Goal: Task Accomplishment & Management: Complete application form

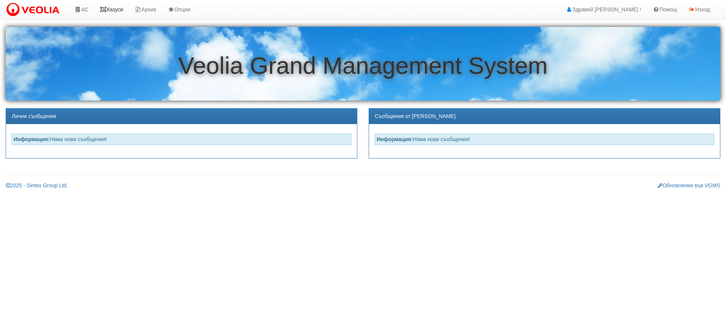
click at [121, 9] on link "Казуси" at bounding box center [111, 9] width 35 height 19
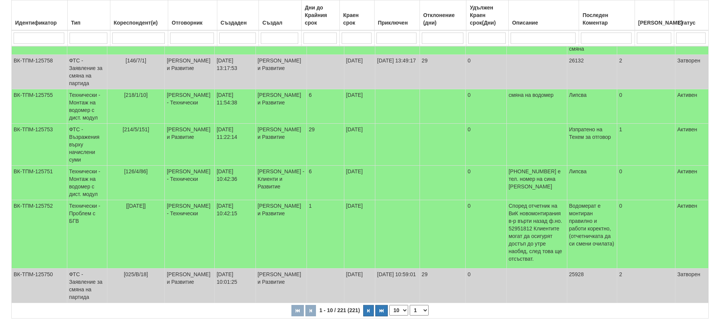
scroll to position [255, 0]
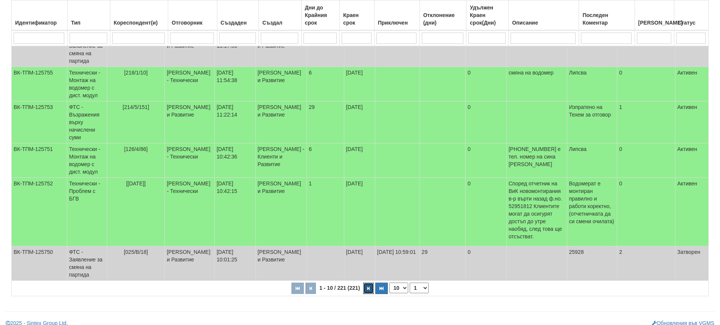
click at [370, 282] on button "button" at bounding box center [368, 287] width 11 height 11
select select "2"
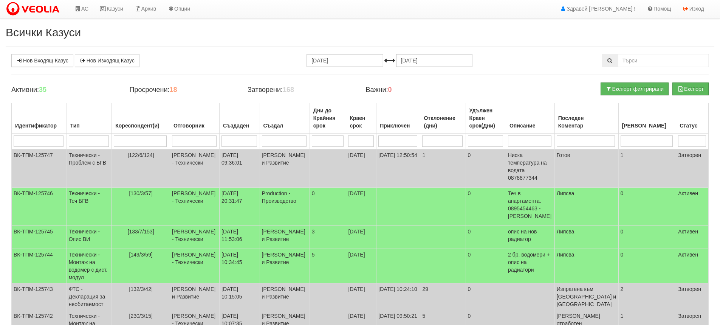
scroll to position [0, 0]
click at [203, 192] on td "Петър Добрев - Технически" at bounding box center [195, 207] width 50 height 38
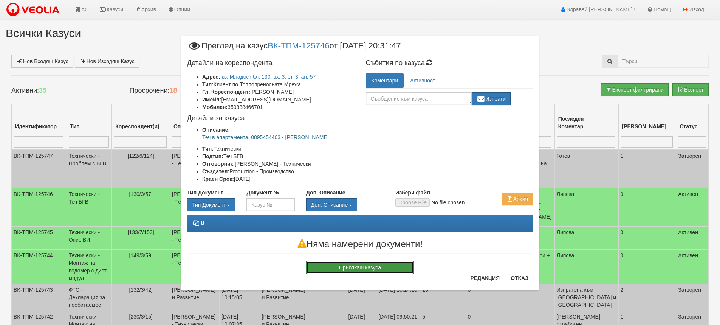
click at [355, 267] on button "Приключи казуса" at bounding box center [360, 267] width 108 height 13
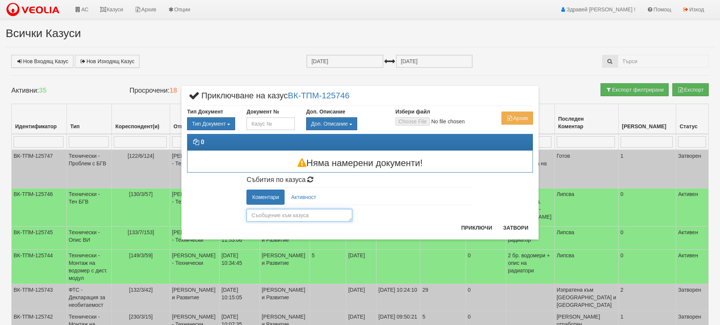
click at [261, 216] on textarea at bounding box center [300, 215] width 106 height 13
type textarea "Съставена поръчка за източване на системата"
click at [484, 226] on button "Приключи" at bounding box center [477, 228] width 40 height 12
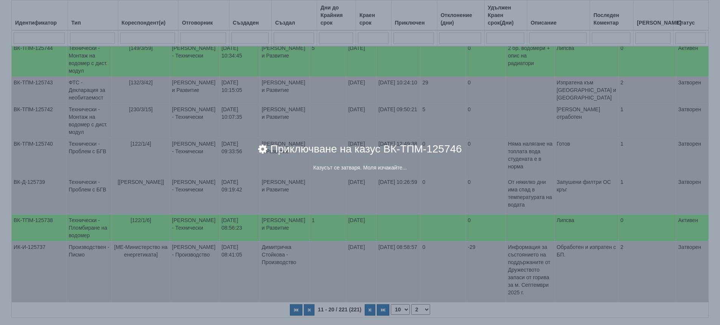
scroll to position [227, 0]
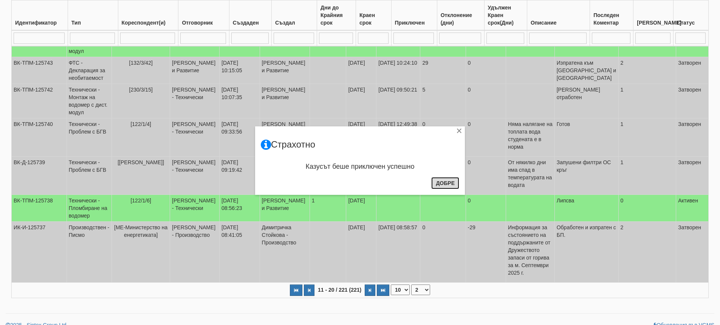
click at [443, 184] on button "Добре" at bounding box center [445, 183] width 28 height 12
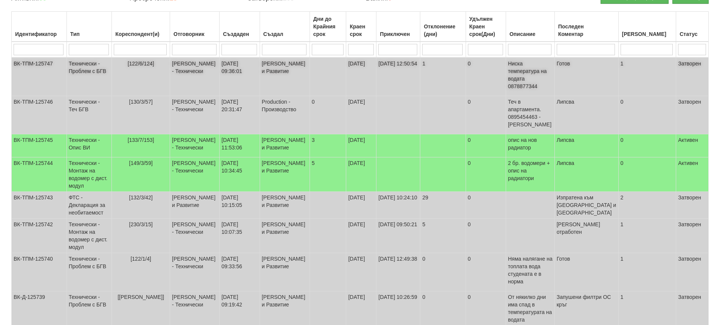
scroll to position [113, 0]
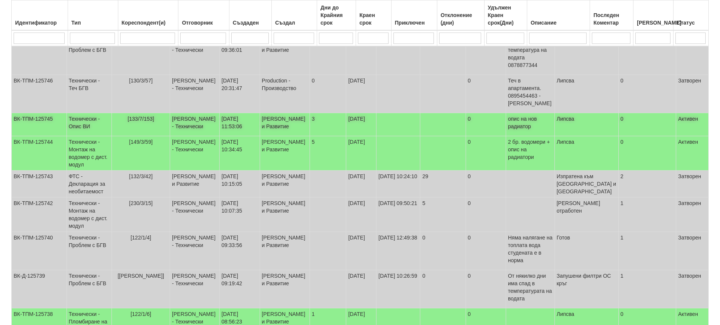
click at [235, 113] on td "01/10/2025 11:53:06" at bounding box center [240, 124] width 40 height 23
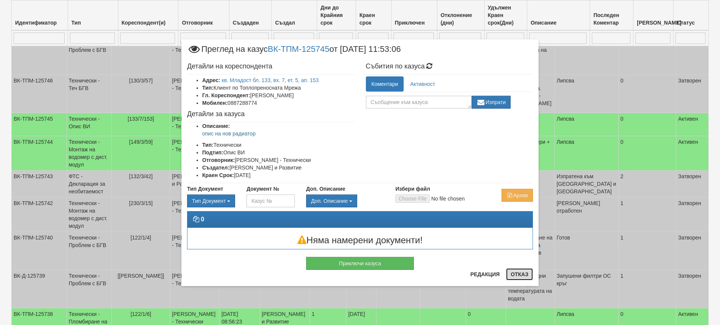
click at [519, 276] on button "Отказ" at bounding box center [519, 274] width 27 height 12
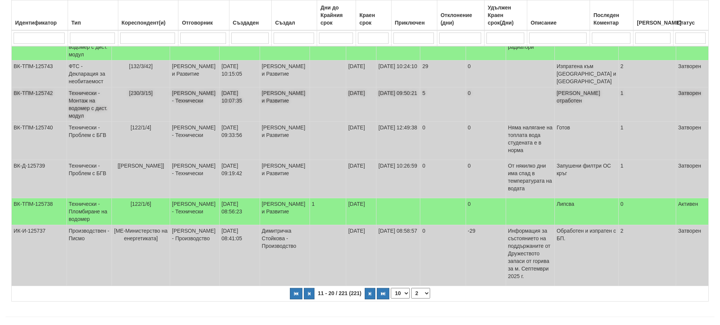
scroll to position [236, 0]
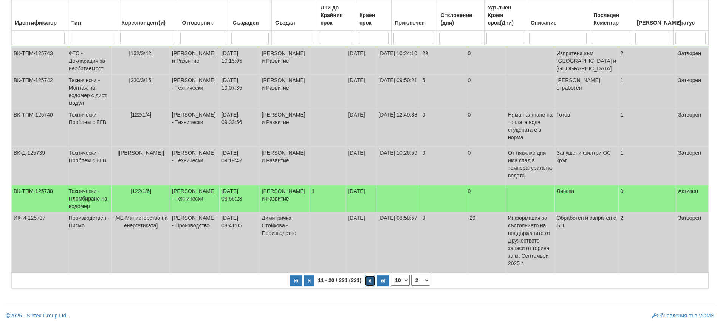
click at [369, 281] on icon "button" at bounding box center [370, 281] width 2 height 4
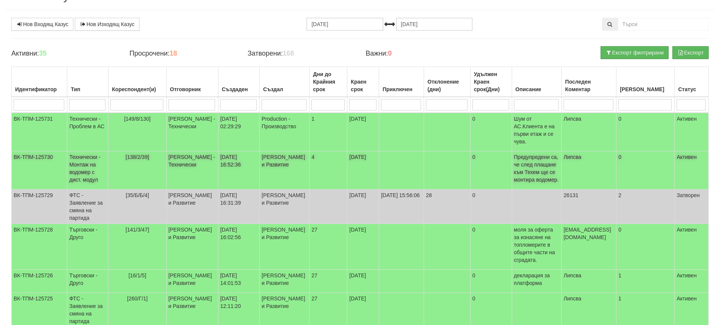
scroll to position [123, 0]
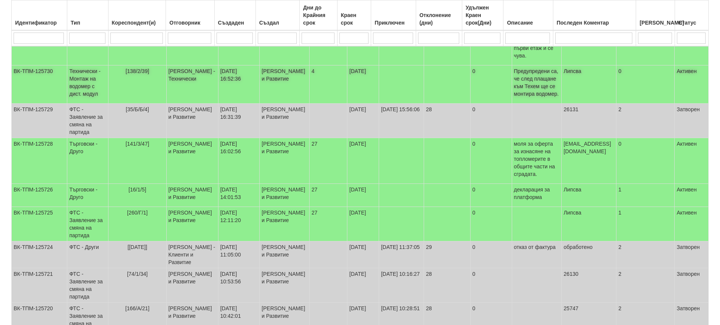
click at [310, 86] on td "4" at bounding box center [329, 84] width 38 height 38
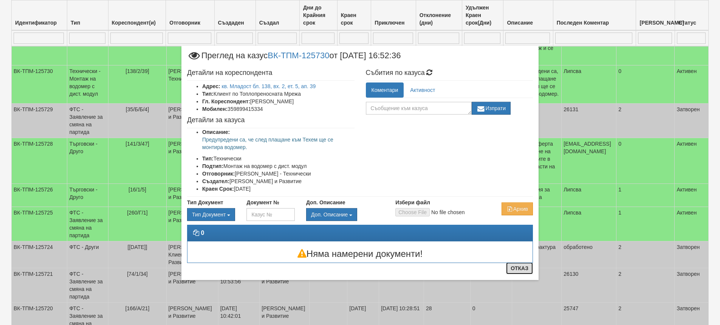
click at [516, 268] on button "Отказ" at bounding box center [519, 268] width 27 height 12
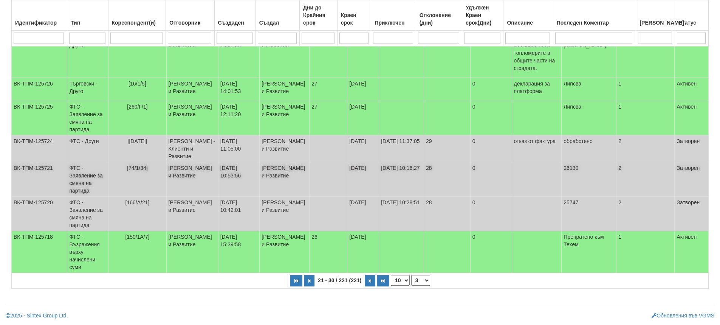
scroll to position [248, 0]
click at [370, 281] on icon "button" at bounding box center [370, 281] width 2 height 4
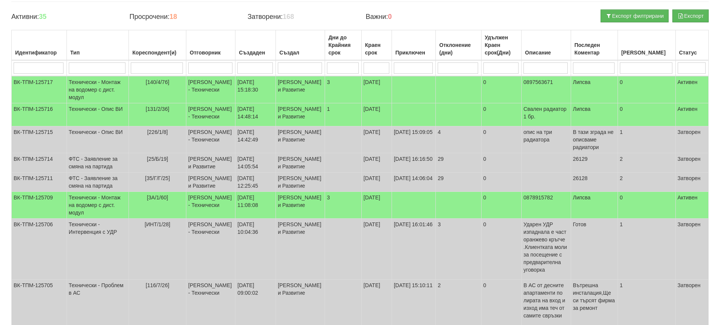
scroll to position [76, 0]
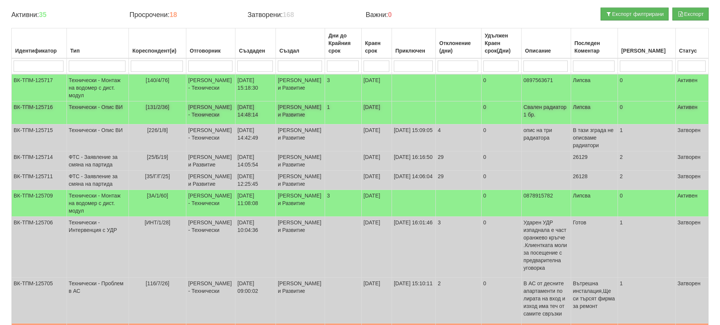
click at [236, 115] on td "29/09/2025 14:48:14" at bounding box center [256, 112] width 40 height 23
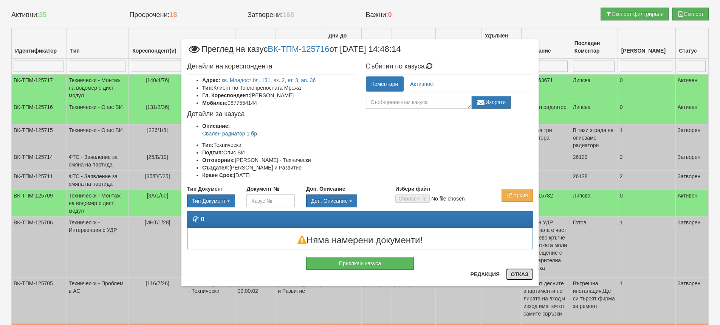
click at [525, 276] on button "Отказ" at bounding box center [519, 274] width 27 height 12
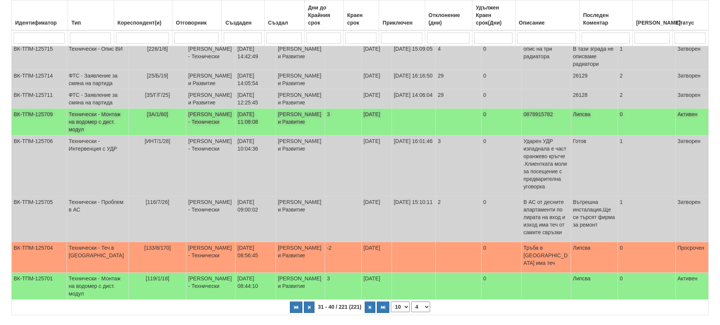
scroll to position [244, 0]
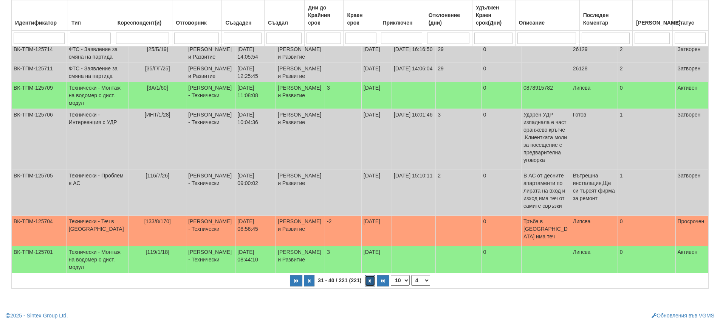
click at [369, 282] on icon "button" at bounding box center [370, 281] width 2 height 4
select select "5"
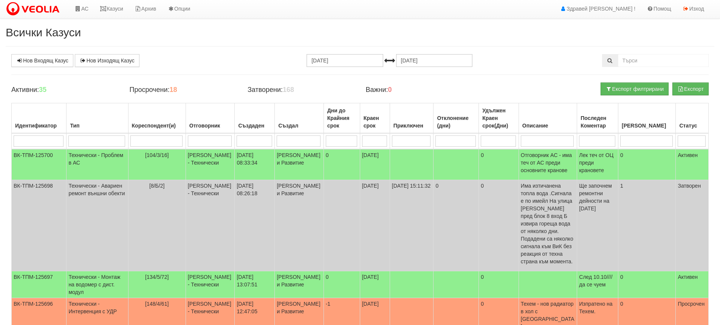
scroll to position [0, 0]
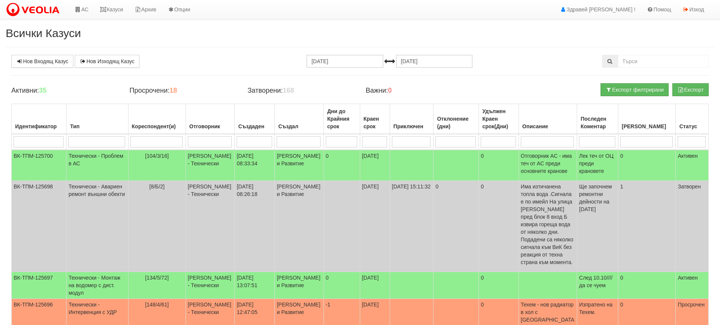
click at [159, 140] on input "search" at bounding box center [156, 141] width 52 height 11
type input "55"
select select "1"
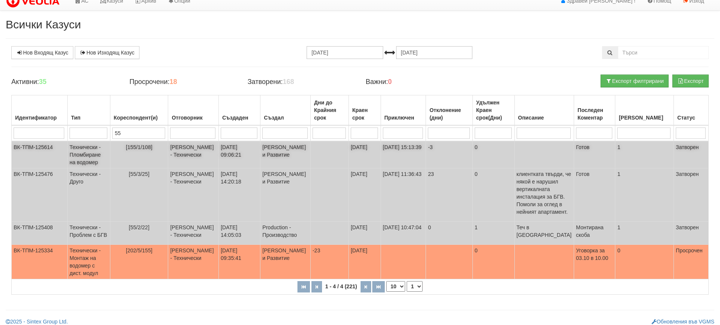
scroll to position [11, 0]
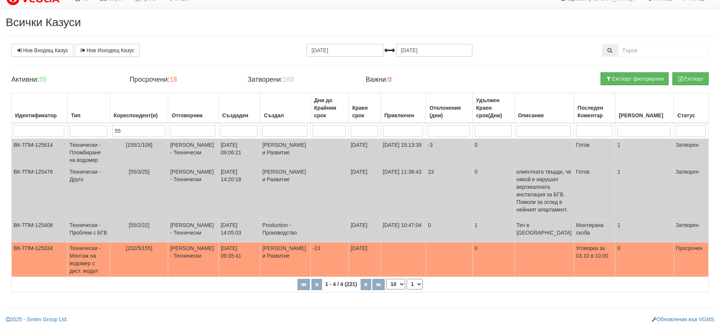
type input "5"
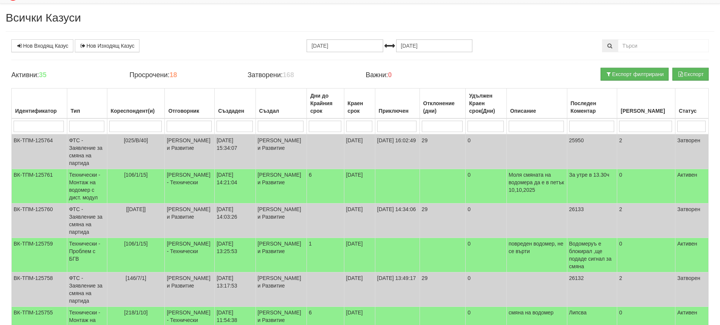
scroll to position [0, 0]
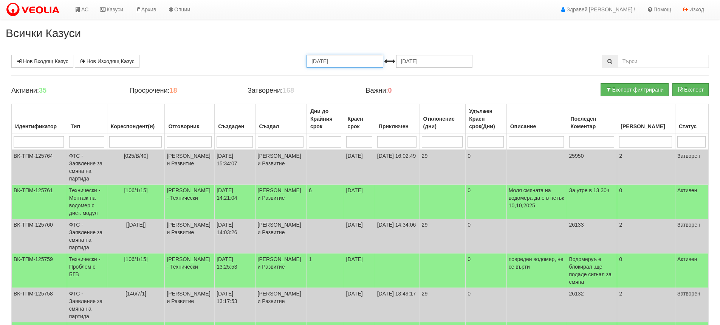
click at [362, 63] on input "02.09.2025" at bounding box center [345, 61] width 76 height 13
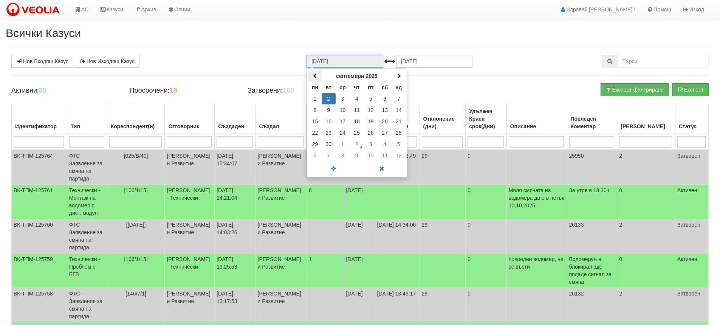
click at [313, 74] on span at bounding box center [315, 75] width 5 height 5
click at [357, 110] on td "10" at bounding box center [357, 109] width 14 height 11
type input "10.07.2025"
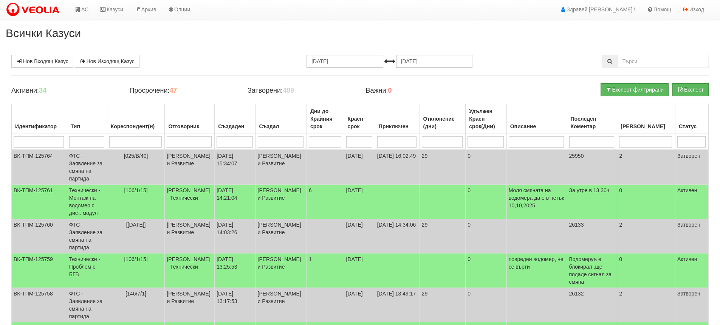
click at [155, 140] on input "search" at bounding box center [135, 141] width 53 height 11
type input "55"
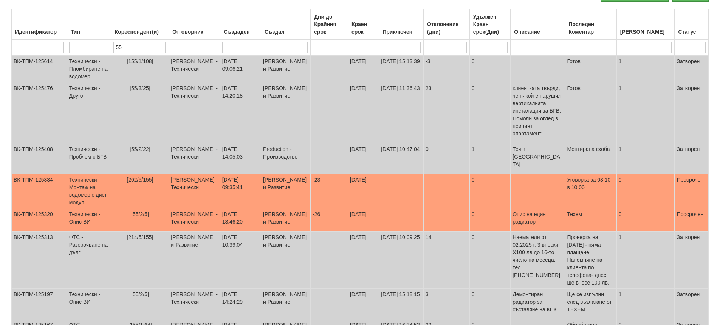
scroll to position [81, 0]
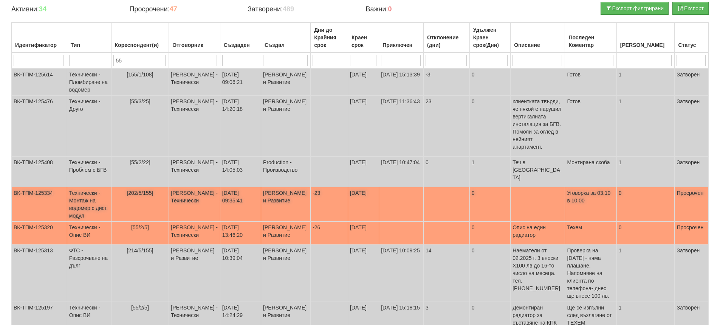
type input "5"
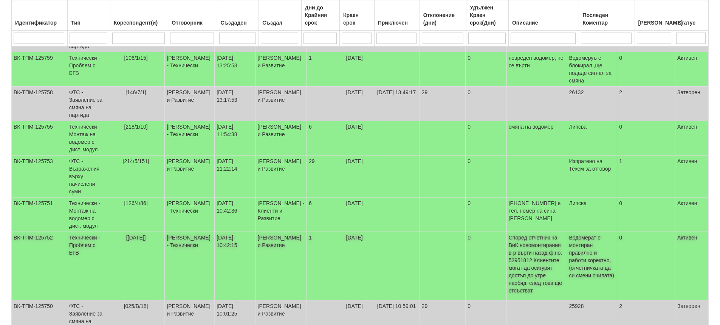
scroll to position [233, 0]
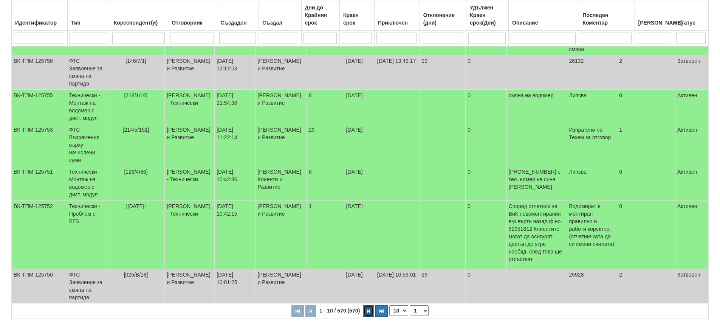
click at [367, 305] on button "button" at bounding box center [368, 310] width 11 height 11
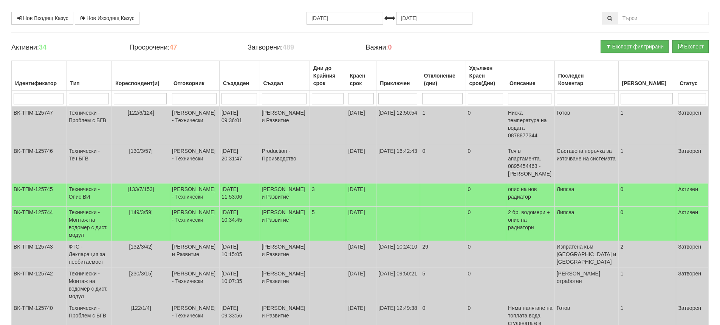
scroll to position [240, 0]
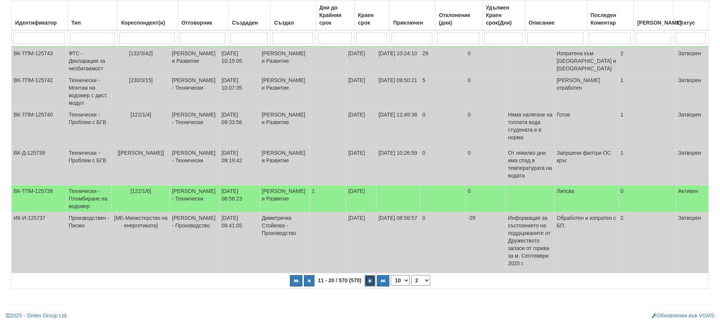
click at [368, 282] on button "button" at bounding box center [370, 280] width 11 height 11
select select "3"
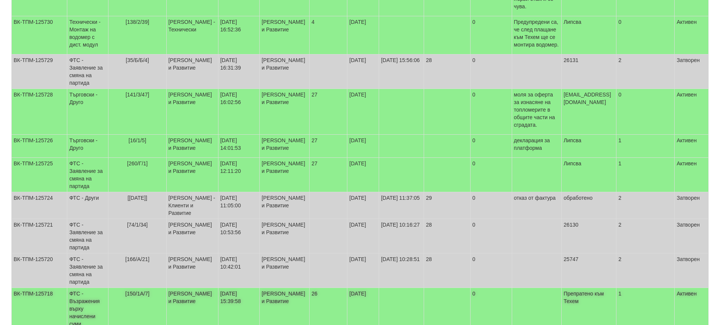
scroll to position [13, 0]
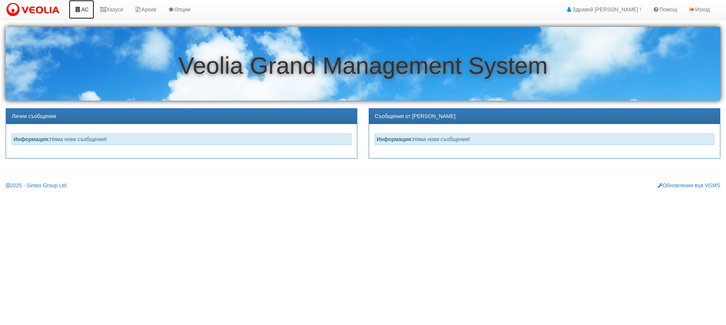
click at [85, 10] on link "АС" at bounding box center [81, 9] width 25 height 19
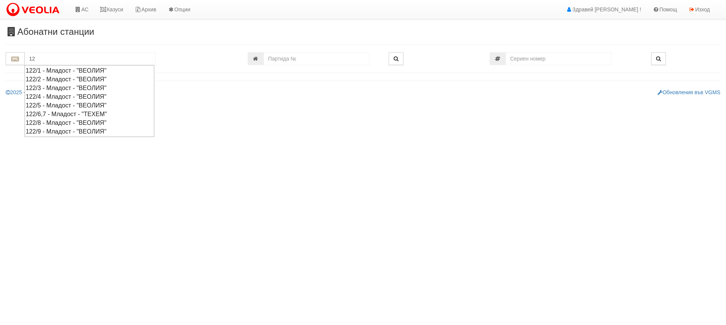
type input "1"
